Goal: Task Accomplishment & Management: Complete application form

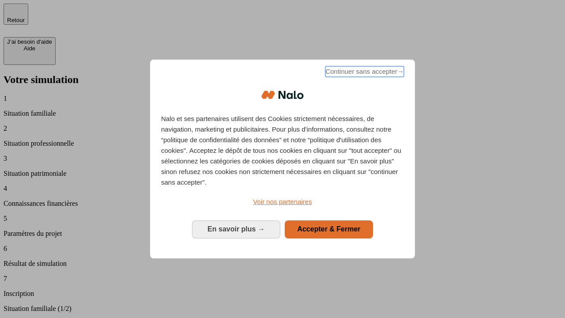
click at [364, 73] on span "Continuer sans accepter →" at bounding box center [364, 71] width 79 height 11
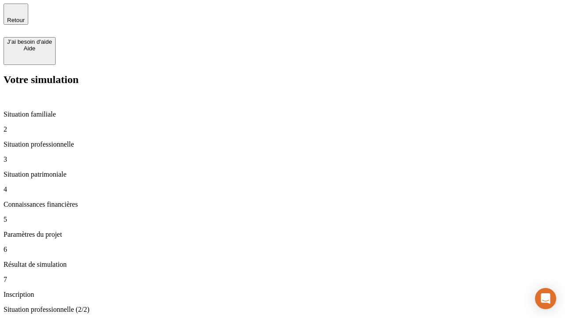
type input "30 000"
type input "1 000"
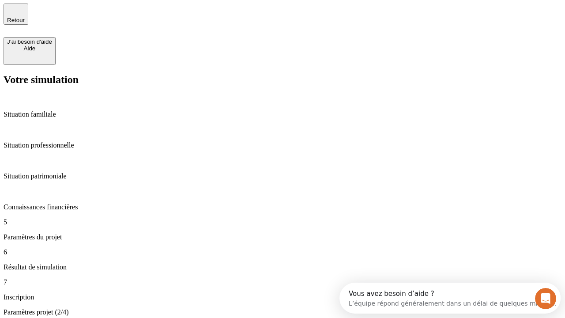
type input "65"
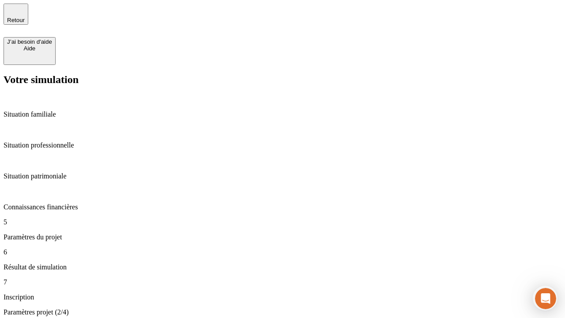
type input "5 000"
type input "640"
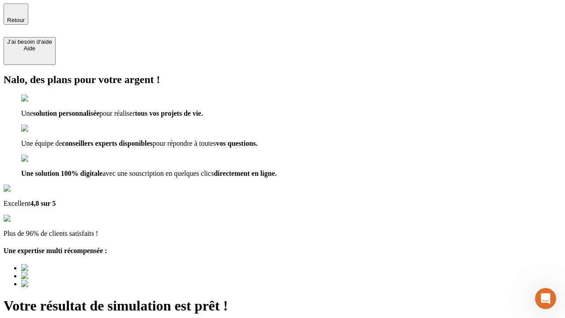
type input "[EMAIL_ADDRESS][DOMAIN_NAME]"
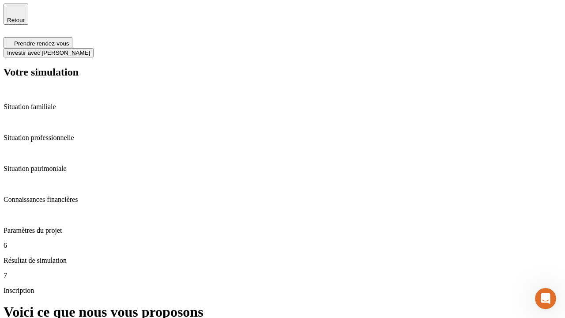
click at [90, 49] on span "Investir avec [PERSON_NAME]" at bounding box center [48, 52] width 83 height 7
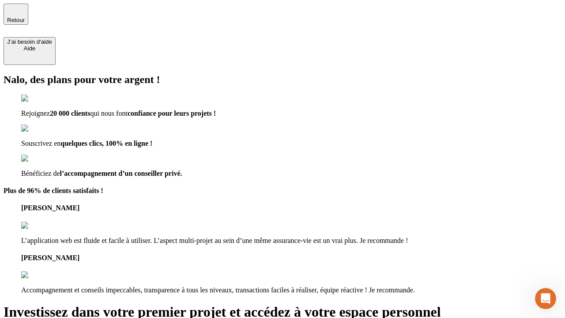
type input "[EMAIL_ADDRESS][DOMAIN_NAME]"
